Goal: Task Accomplishment & Management: Manage account settings

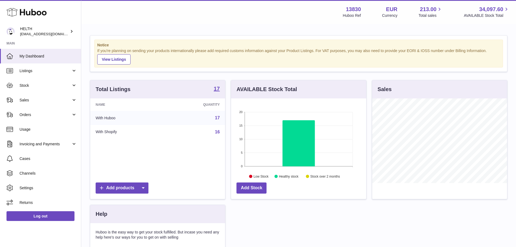
scroll to position [84, 135]
click at [43, 34] on span "[EMAIL_ADDRESS][DOMAIN_NAME]" at bounding box center [50, 34] width 60 height 4
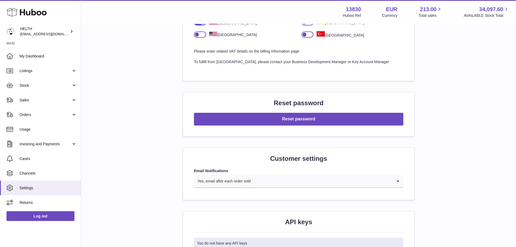
scroll to position [460, 0]
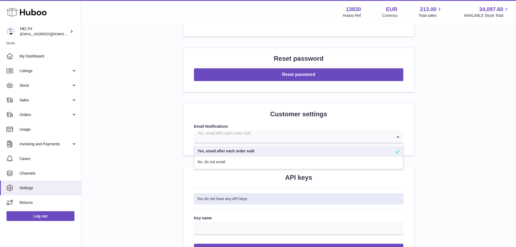
click at [251, 134] on div "Yes, email after each order sold" at bounding box center [293, 136] width 198 height 12
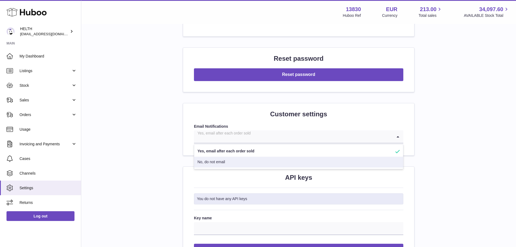
click at [246, 162] on li "No, do not email" at bounding box center [298, 161] width 209 height 11
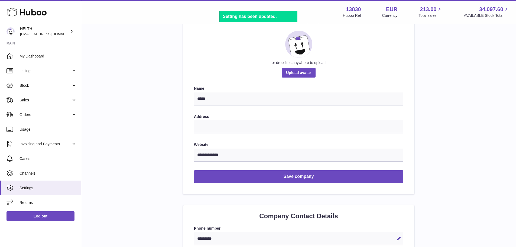
scroll to position [0, 0]
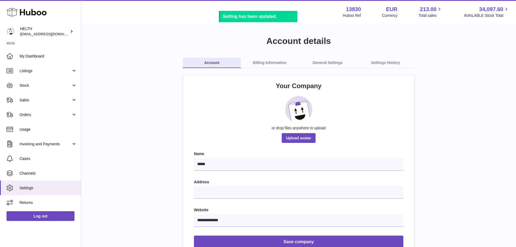
click at [325, 59] on link "General Settings" at bounding box center [327, 63] width 58 height 10
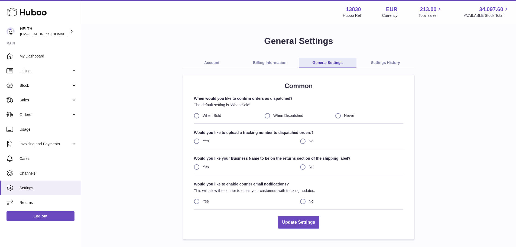
click at [337, 115] on label "Never" at bounding box center [369, 115] width 68 height 5
click at [300, 223] on button "Update Settings" at bounding box center [299, 222] width 42 height 13
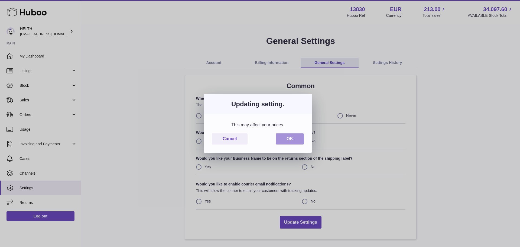
click at [290, 140] on button "OK" at bounding box center [289, 138] width 28 height 11
